Goal: Transaction & Acquisition: Book appointment/travel/reservation

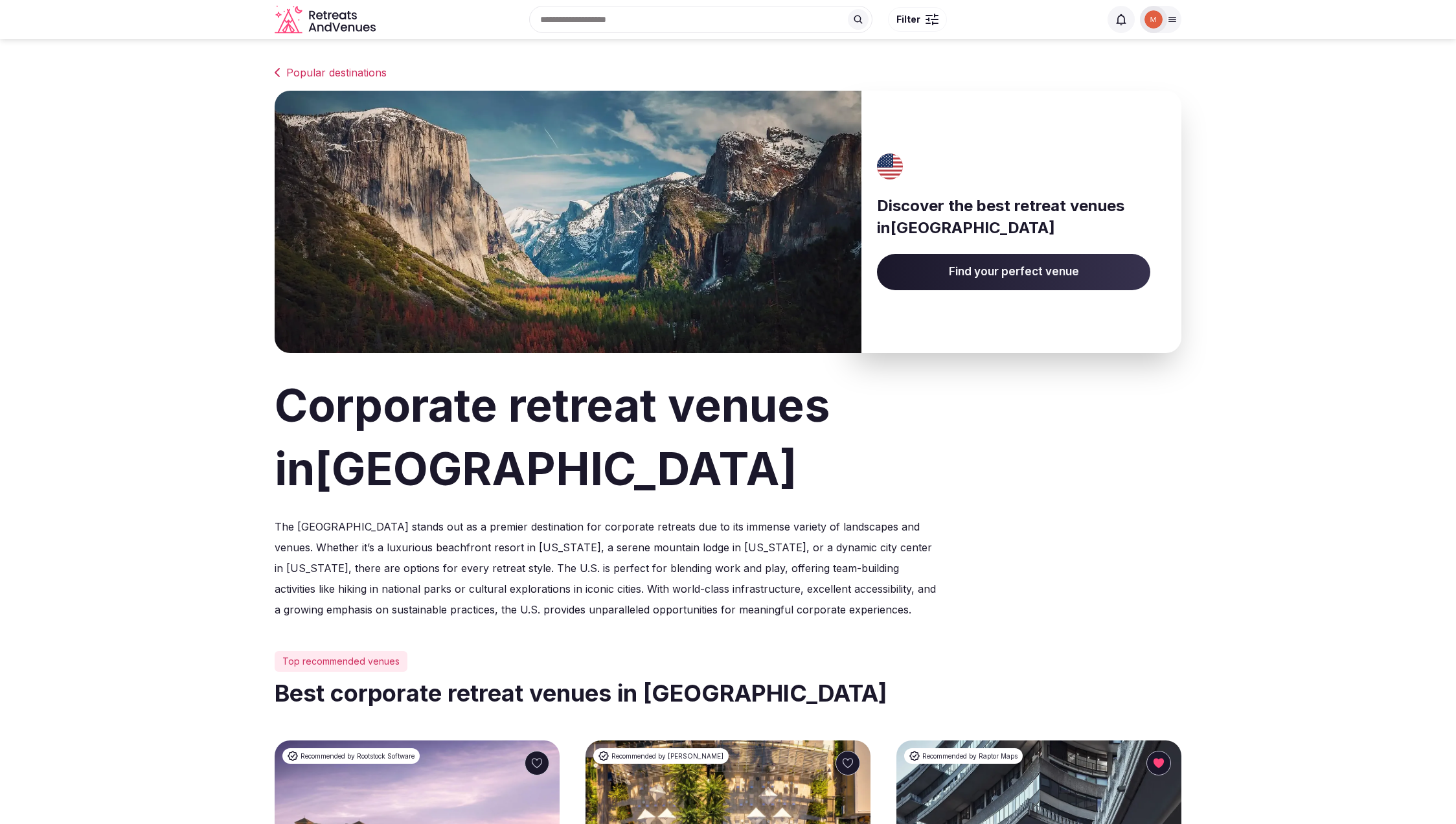
click at [602, 19] on input "text" at bounding box center [701, 20] width 343 height 27
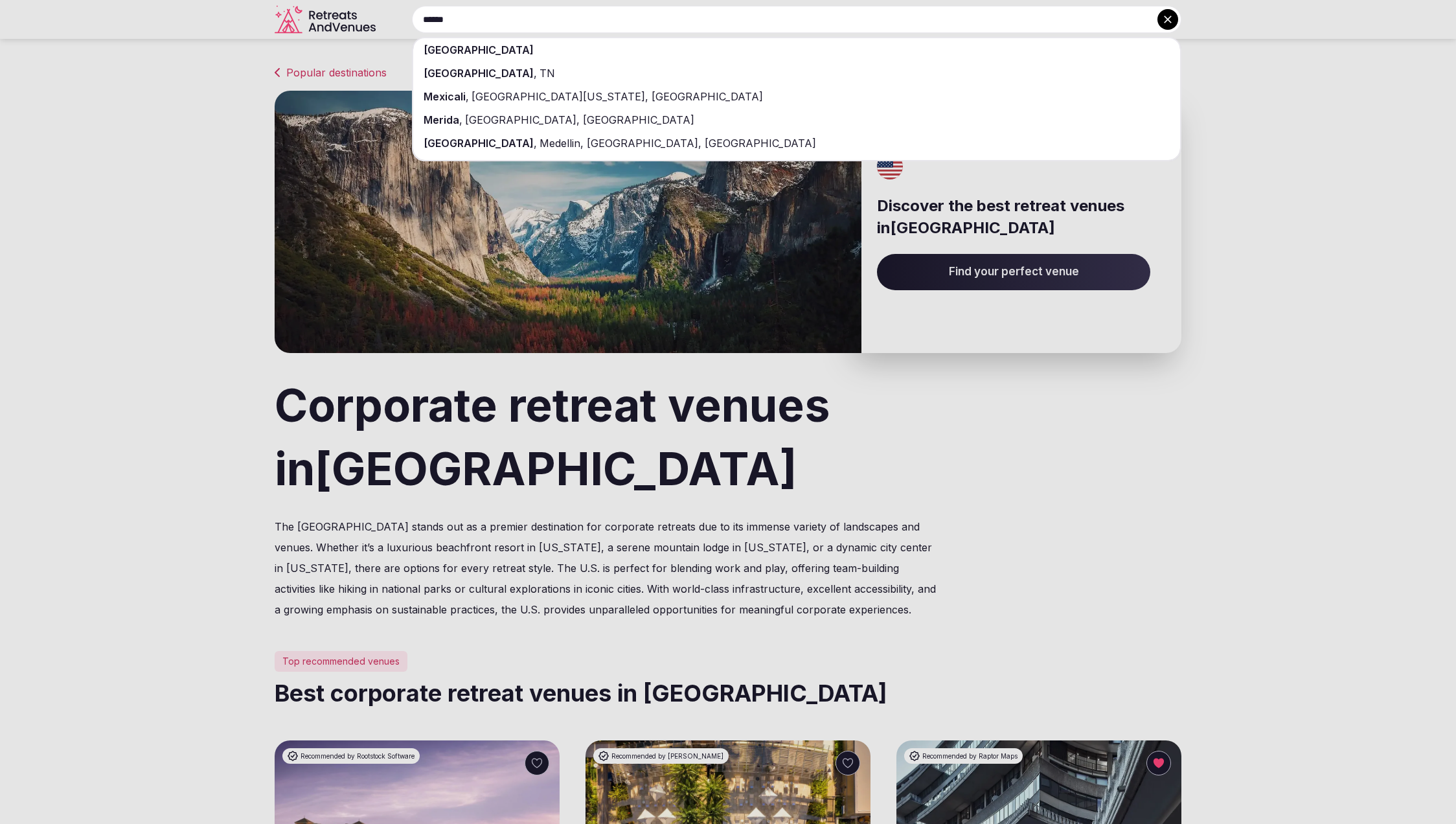
type input "******"
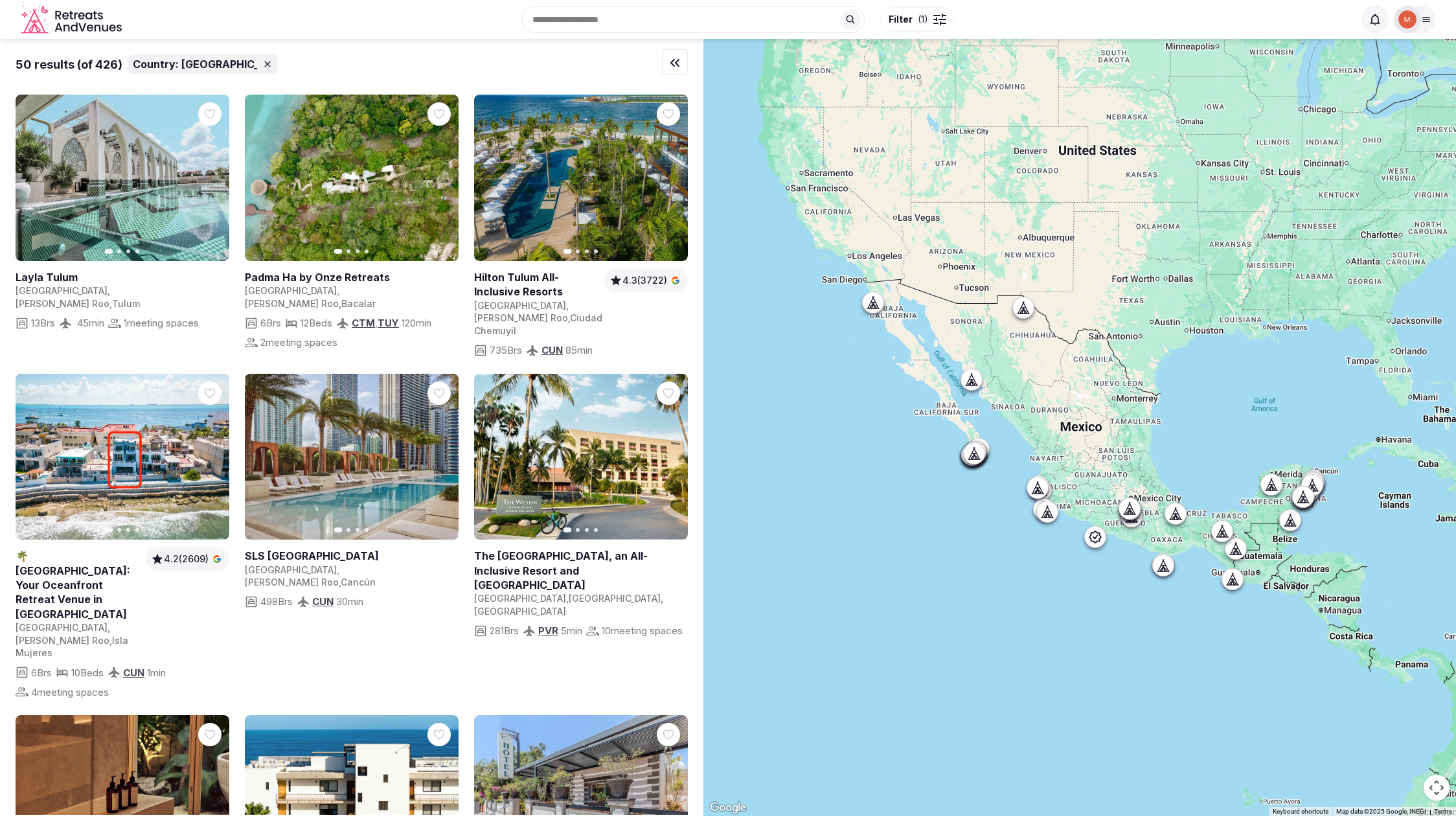
click at [1428, 20] on icon at bounding box center [1426, 20] width 7 height 5
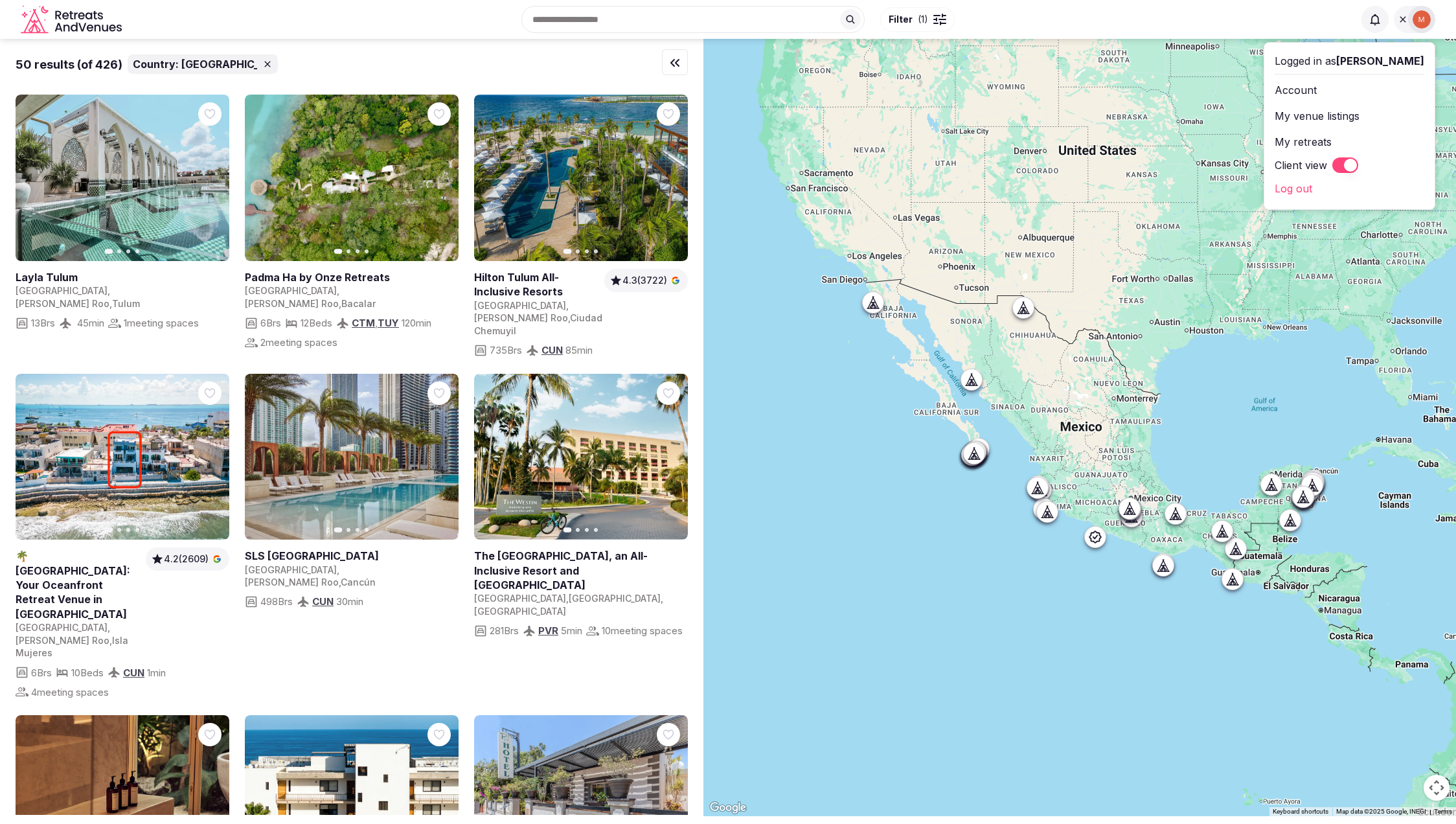
click at [1307, 190] on link "Log out" at bounding box center [1349, 189] width 150 height 21
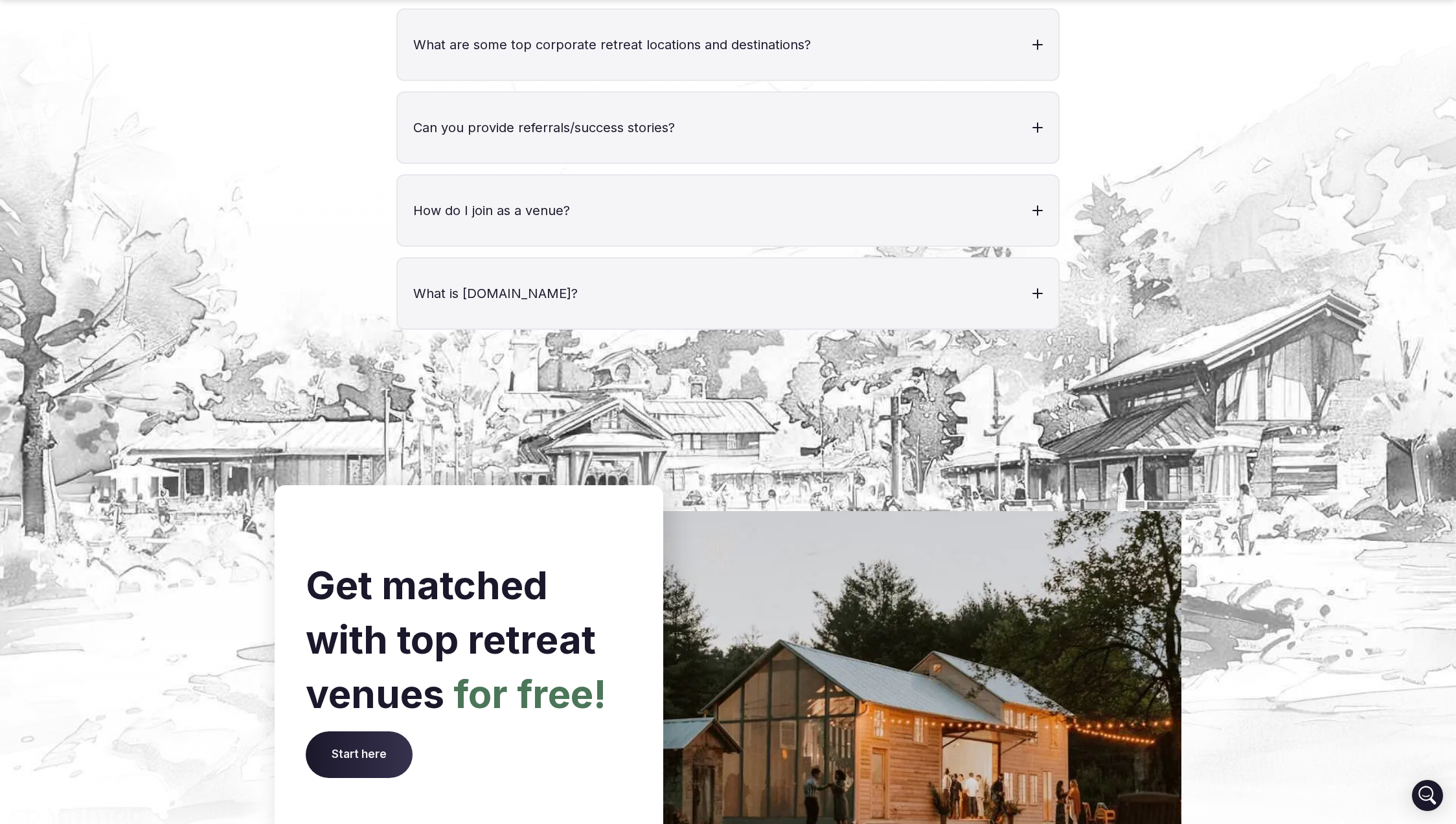
scroll to position [5139, 0]
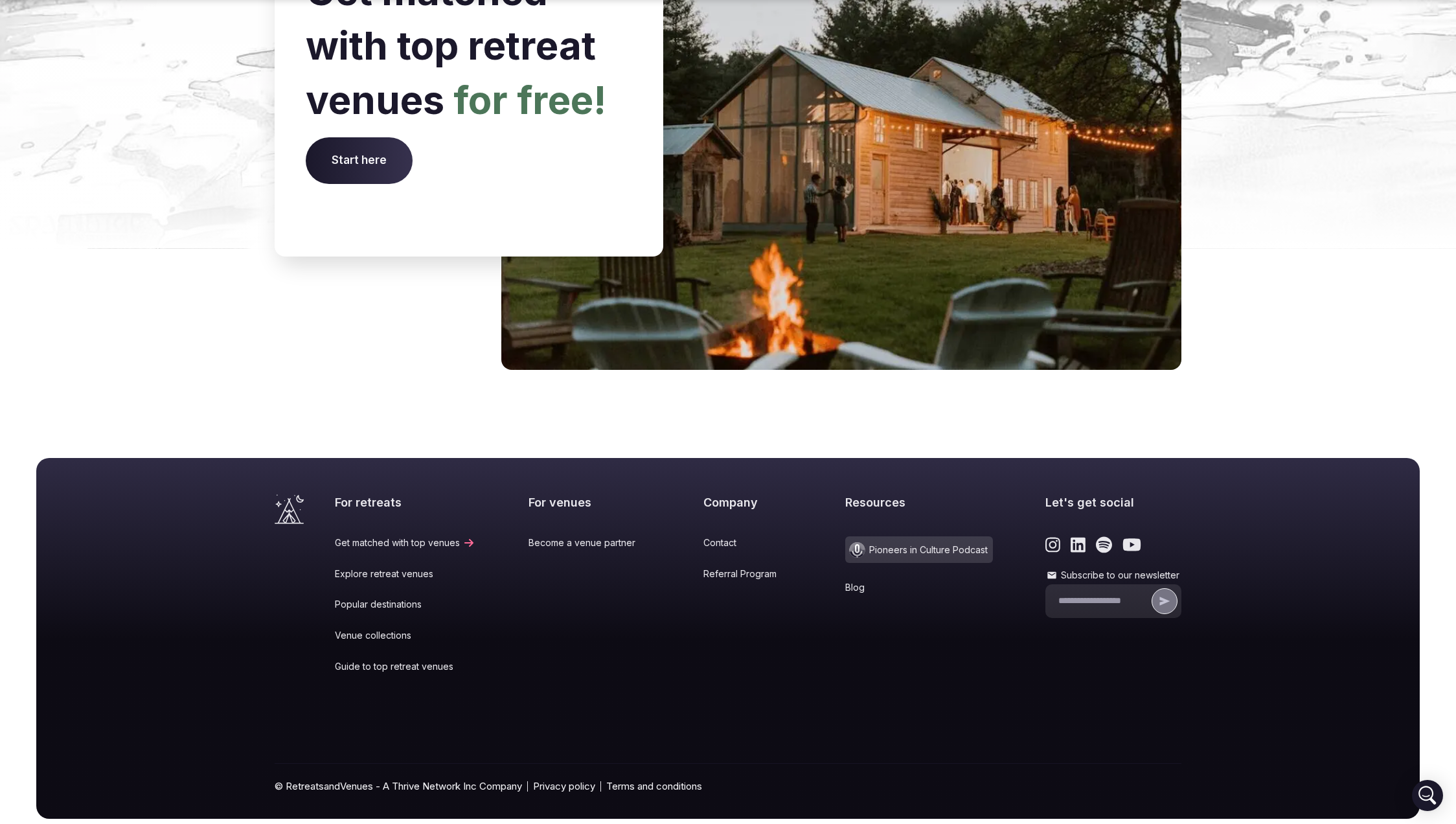
click at [375, 597] on link "Popular destinations" at bounding box center [405, 604] width 140 height 13
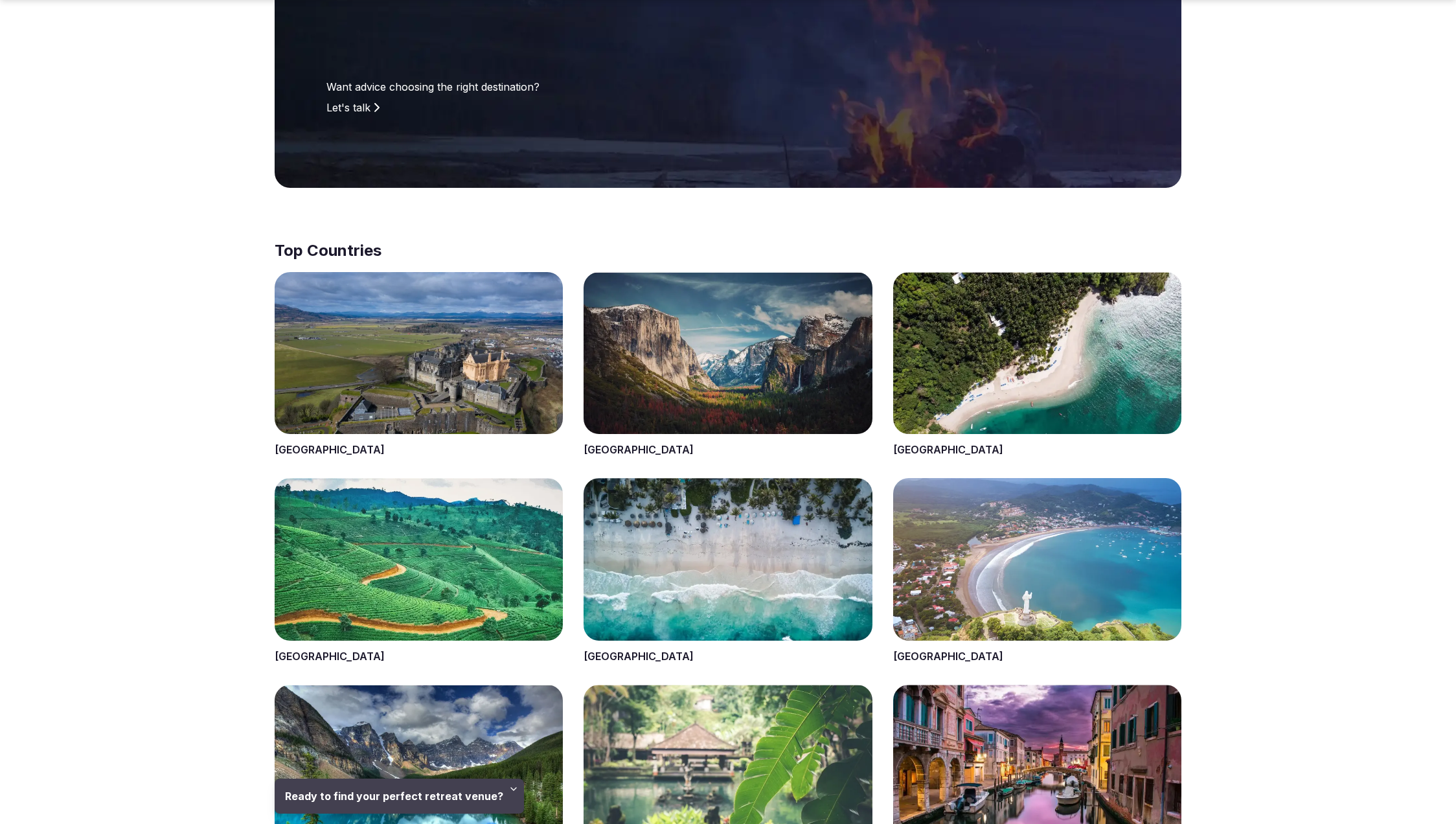
scroll to position [315, 0]
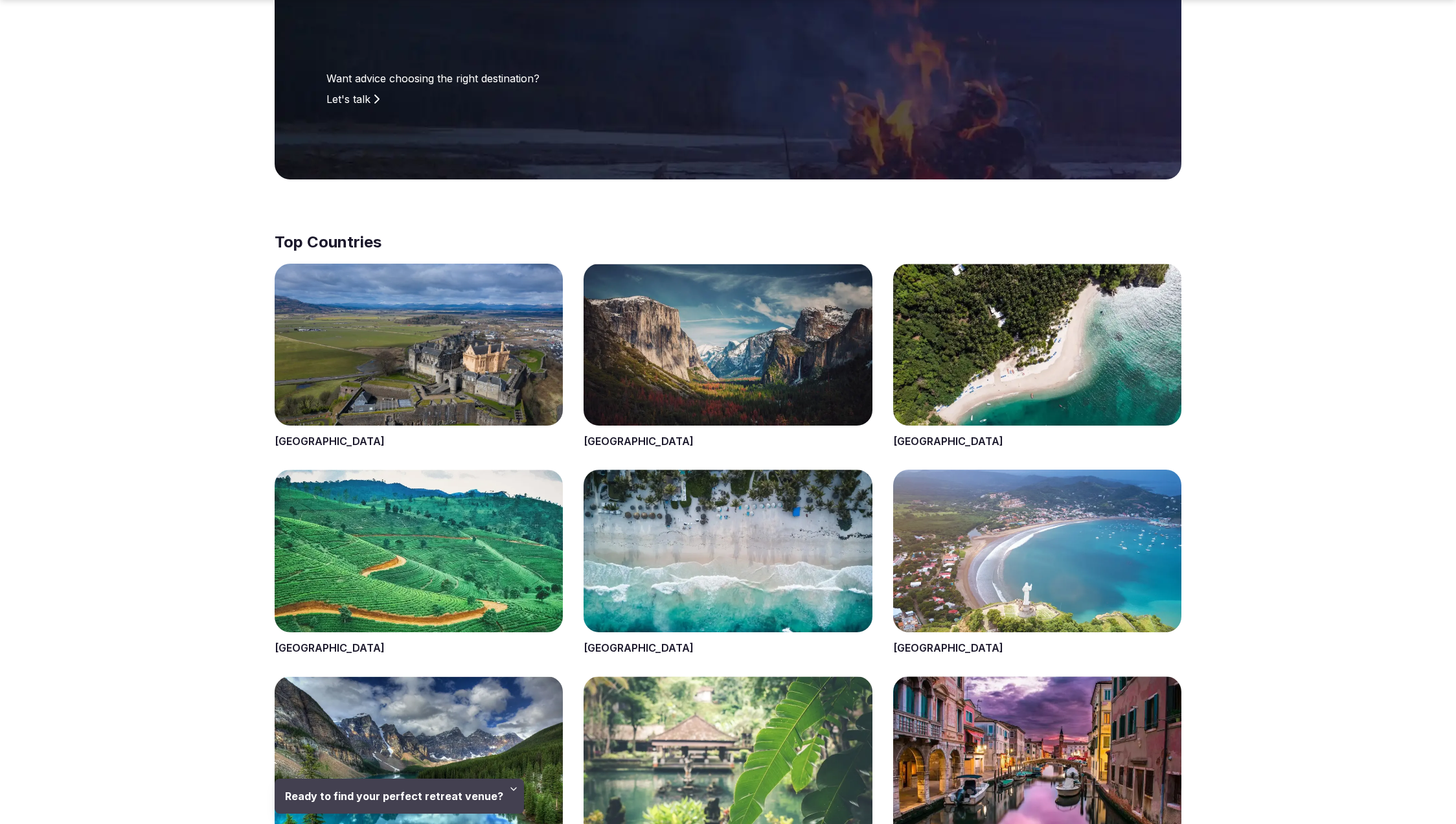
click at [670, 370] on span at bounding box center [727, 357] width 288 height 186
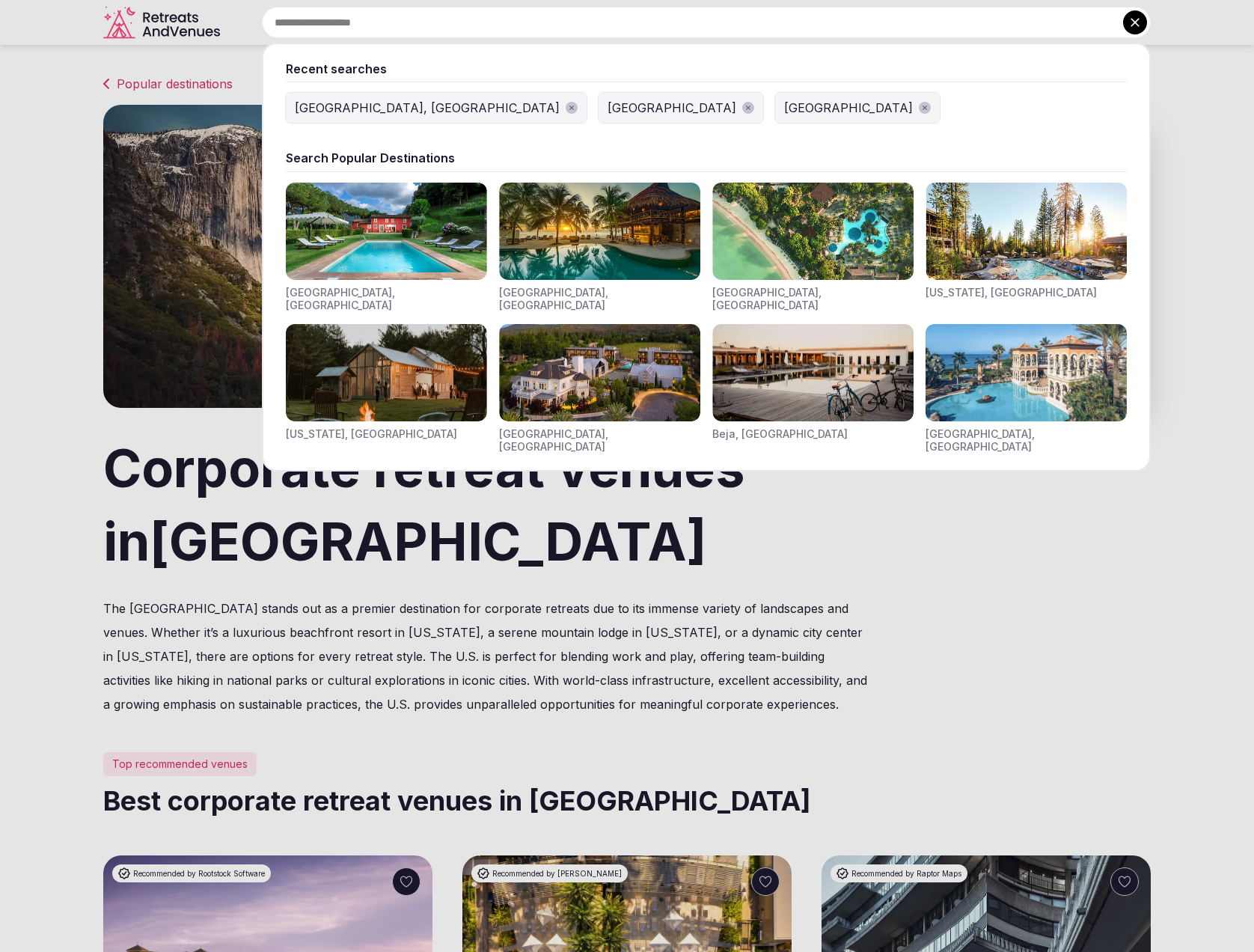
click at [535, 20] on input "text" at bounding box center [706, 23] width 889 height 31
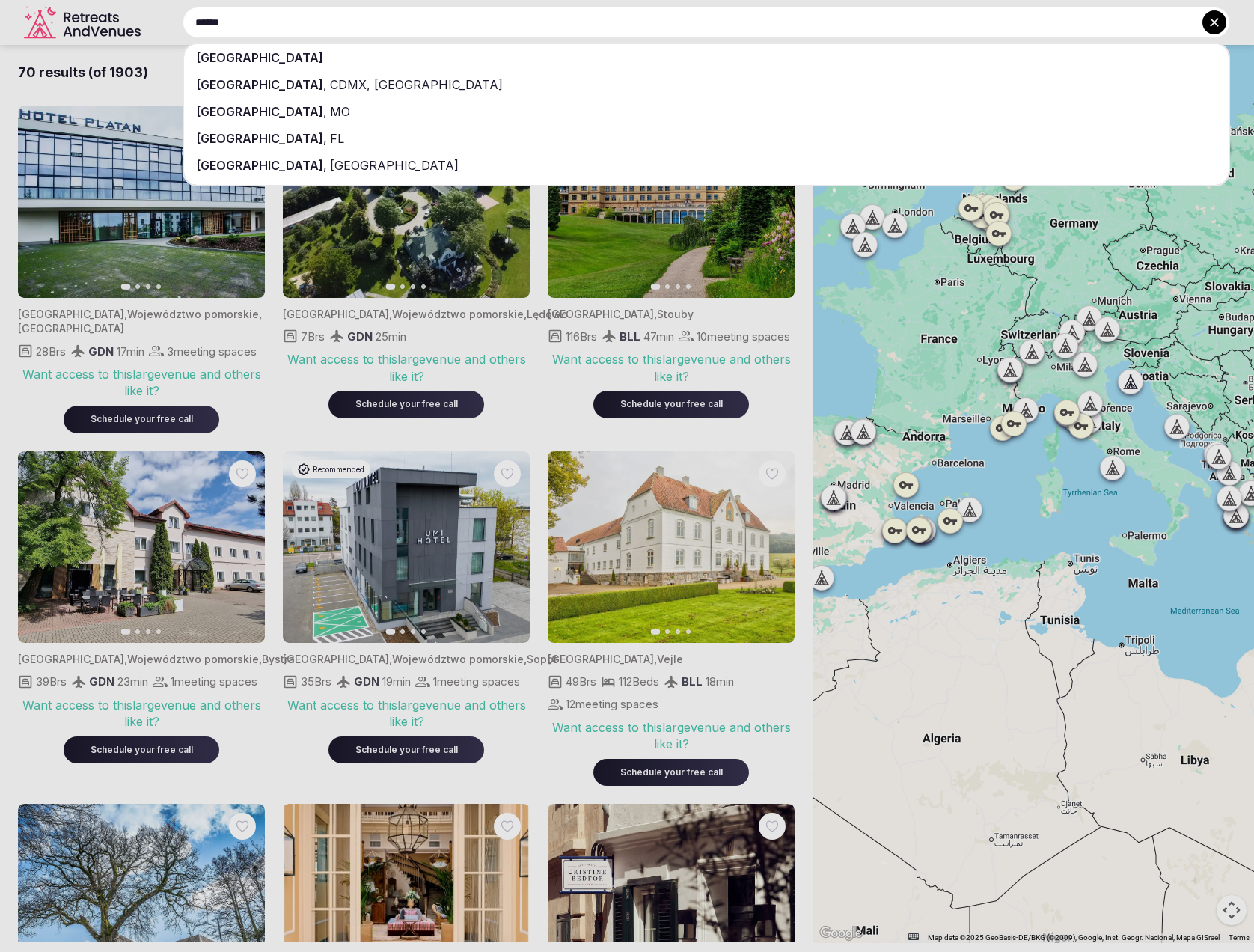
type input "******"
click at [1213, 27] on icon at bounding box center [1214, 22] width 15 height 15
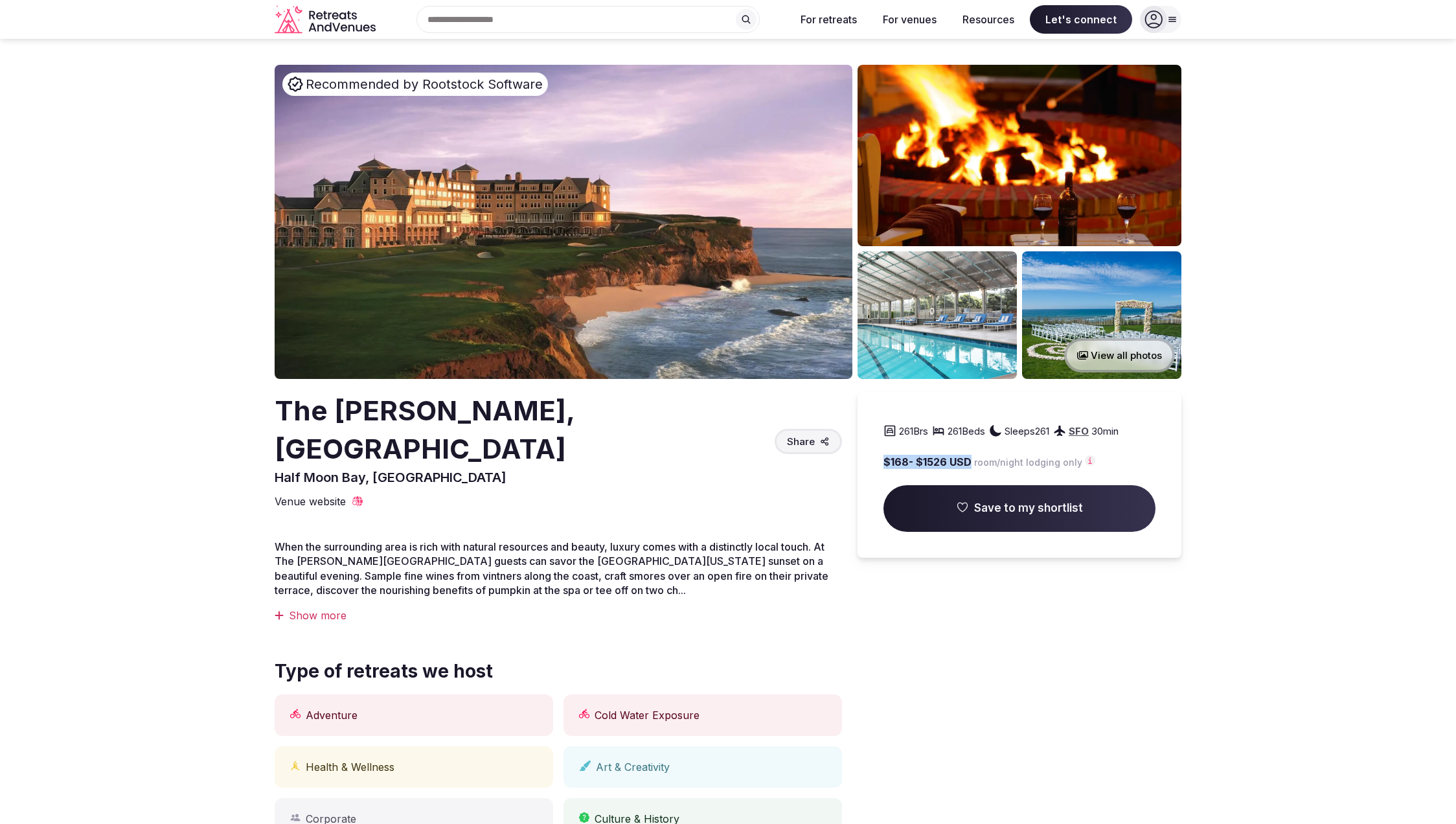
drag, startPoint x: 971, startPoint y: 463, endPoint x: 879, endPoint y: 466, distance: 92.0
click at [879, 466] on div "261 Brs 261 Beds Sleeps 261 SFO 30 min $ 168 - $ 1526 USD room/night lodging on…" at bounding box center [1019, 475] width 323 height 165
